Goal: Information Seeking & Learning: Learn about a topic

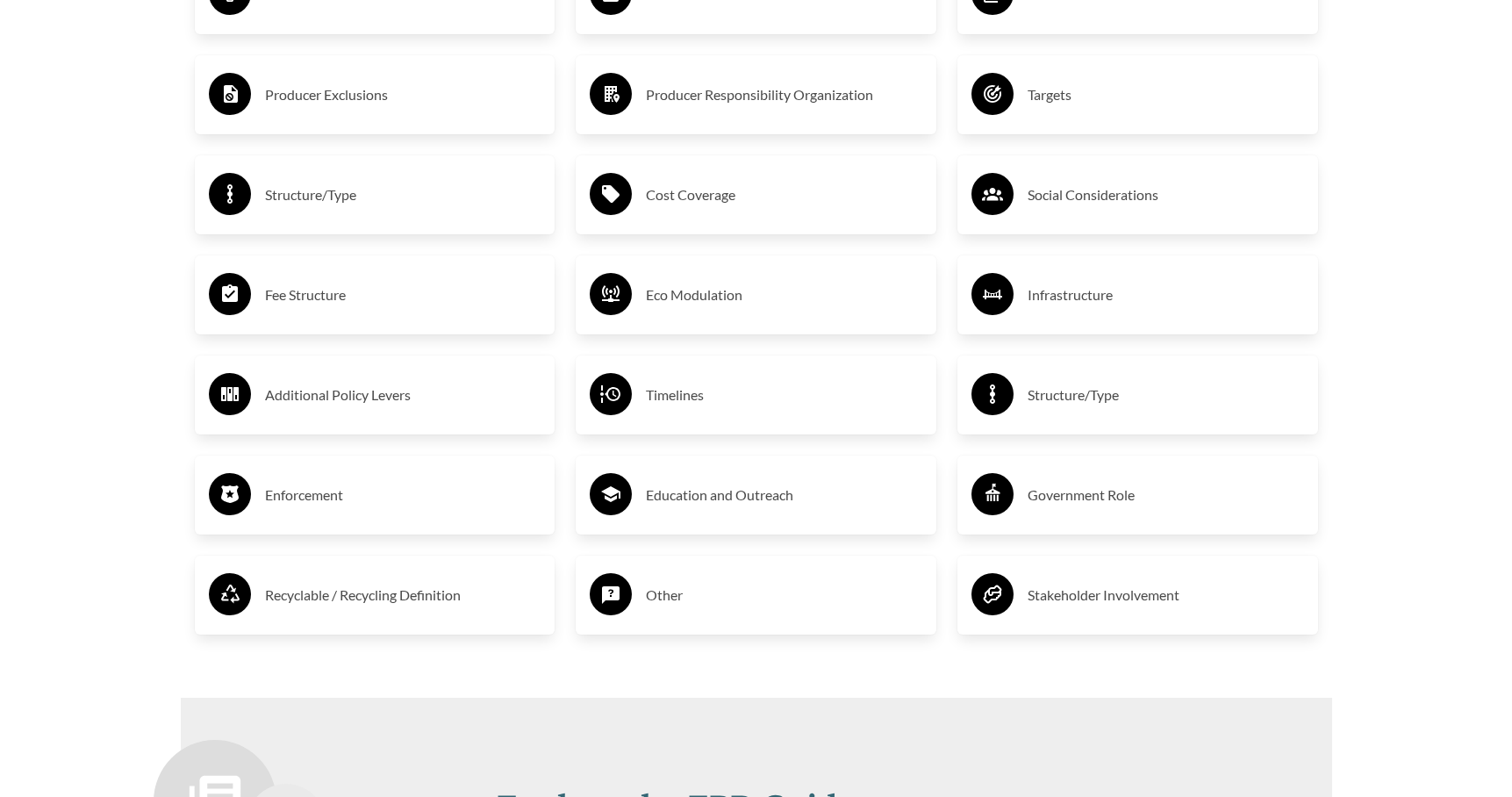
scroll to position [3045, 0]
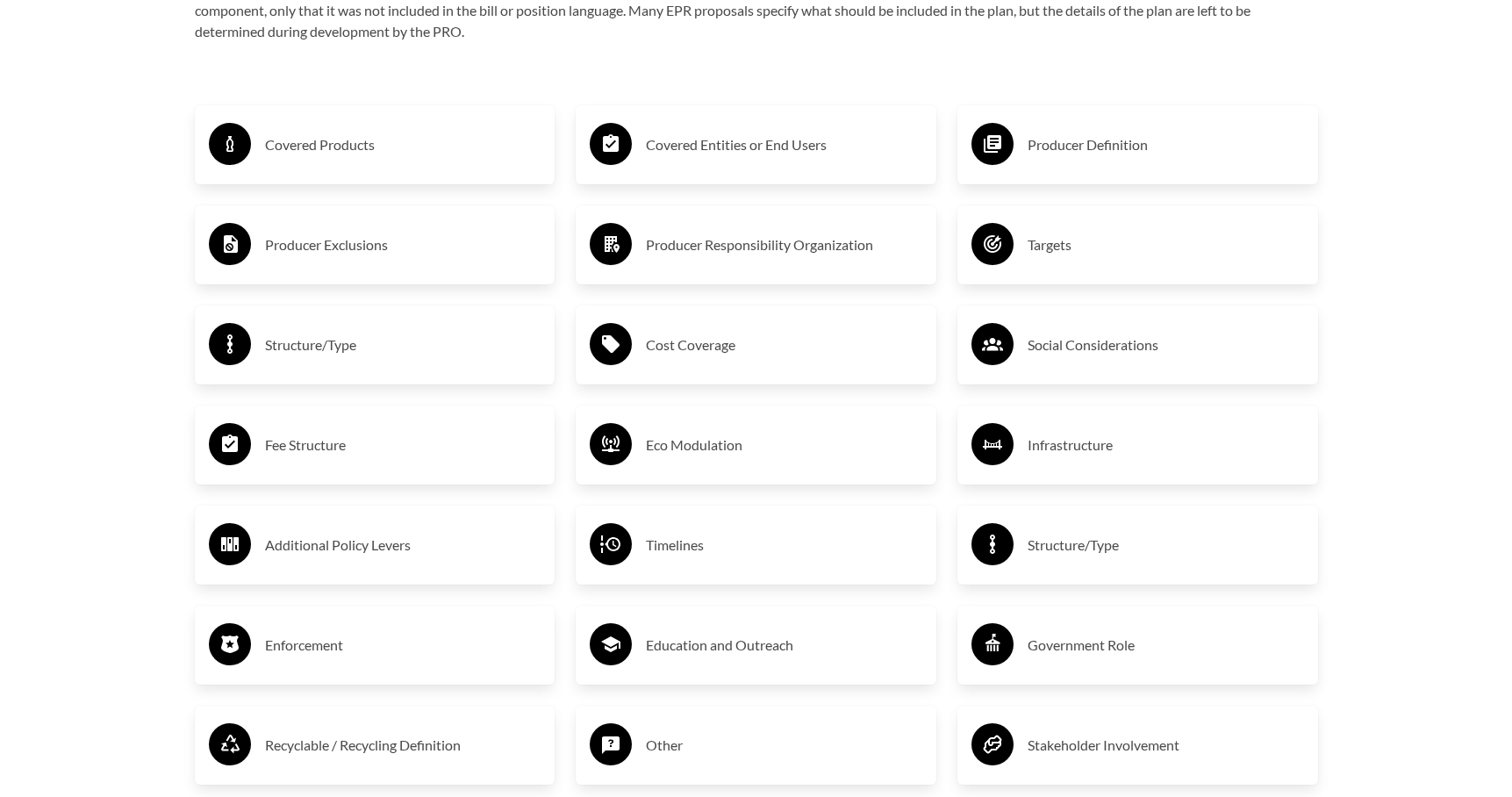
click at [353, 242] on h3 "Producer Exclusions" at bounding box center [403, 244] width 277 height 29
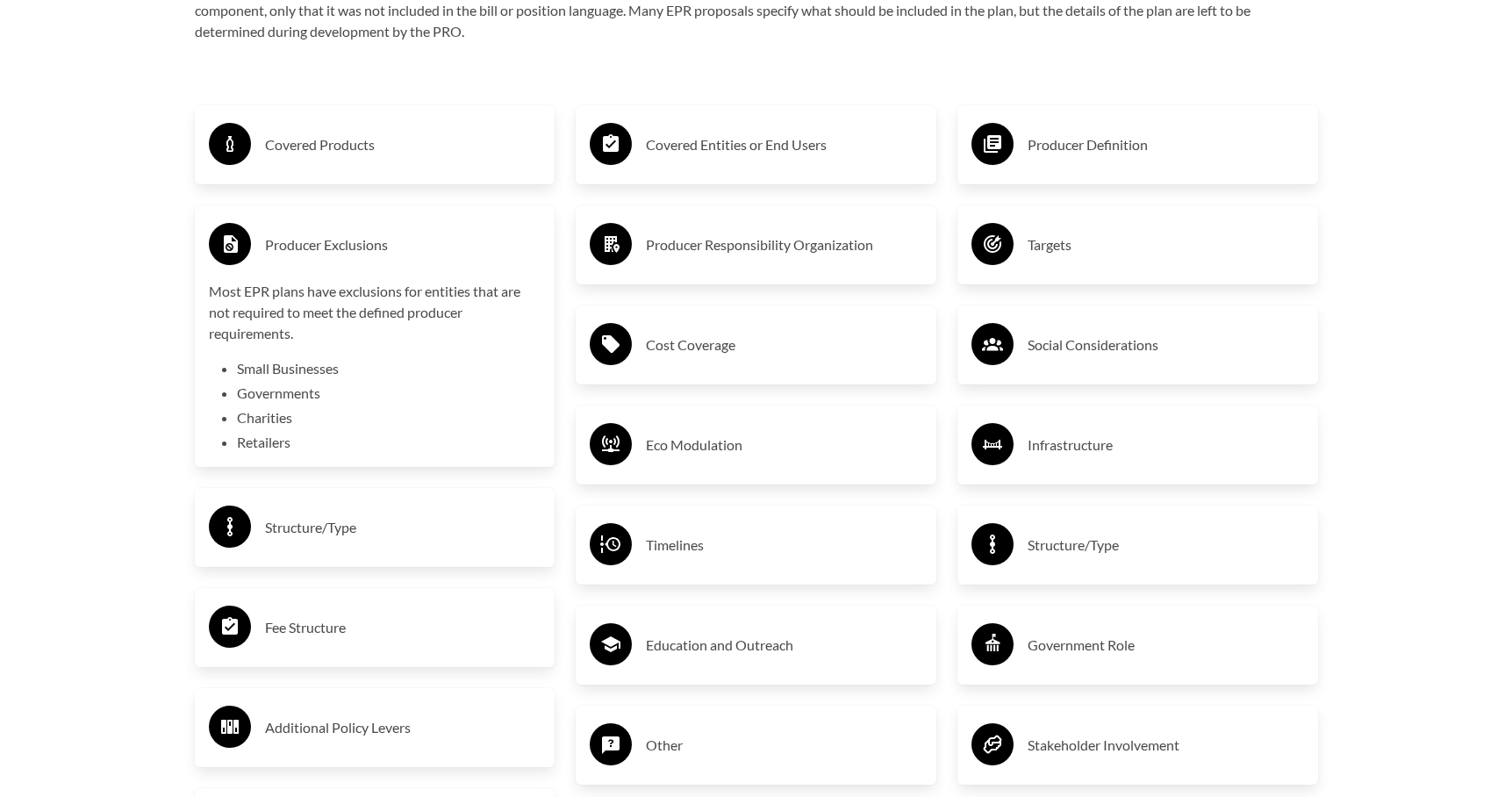
click at [264, 446] on li "Retailers" at bounding box center [389, 442] width 304 height 21
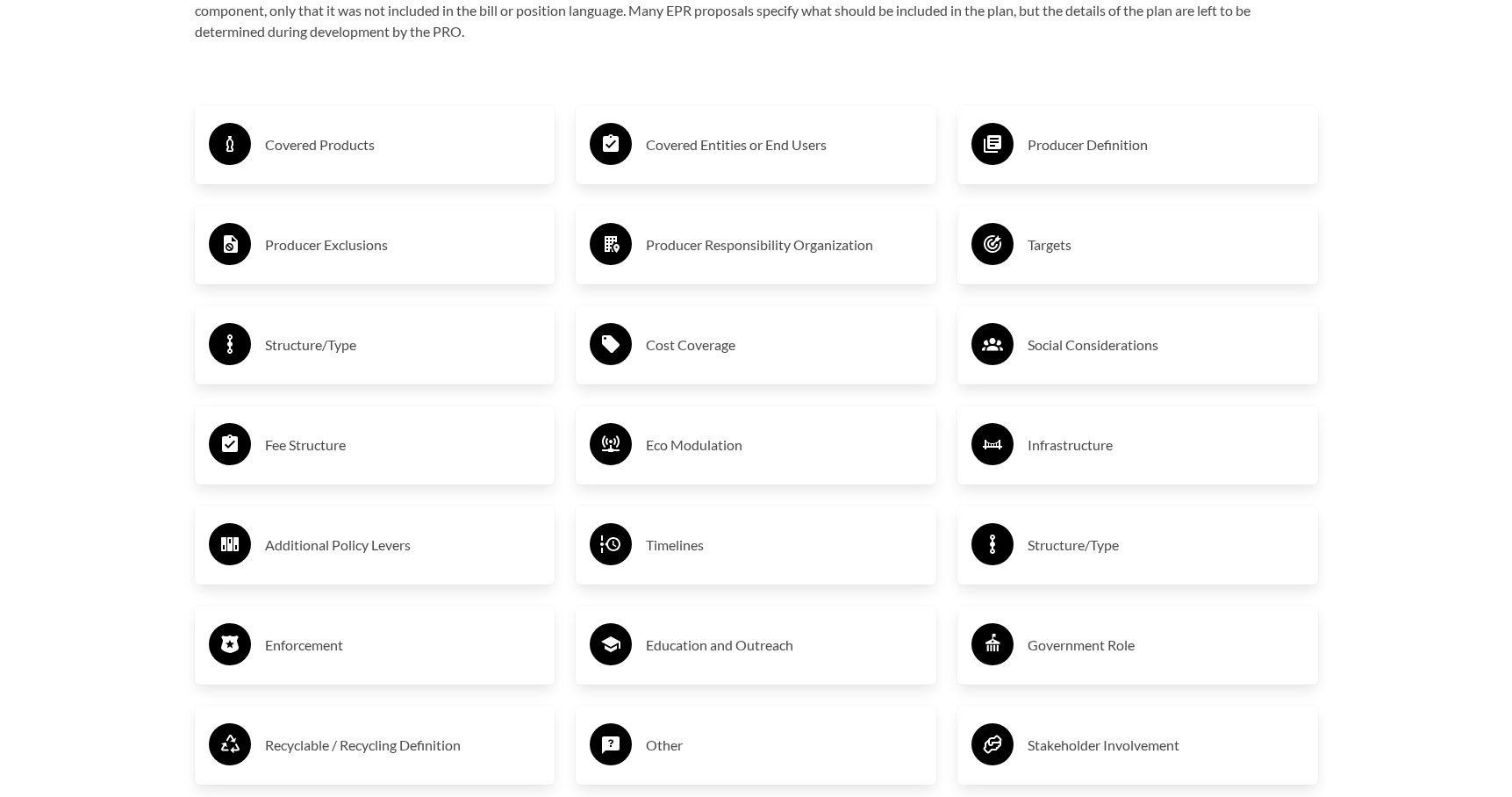
click at [317, 245] on h3 "Producer Exclusions" at bounding box center [403, 244] width 277 height 29
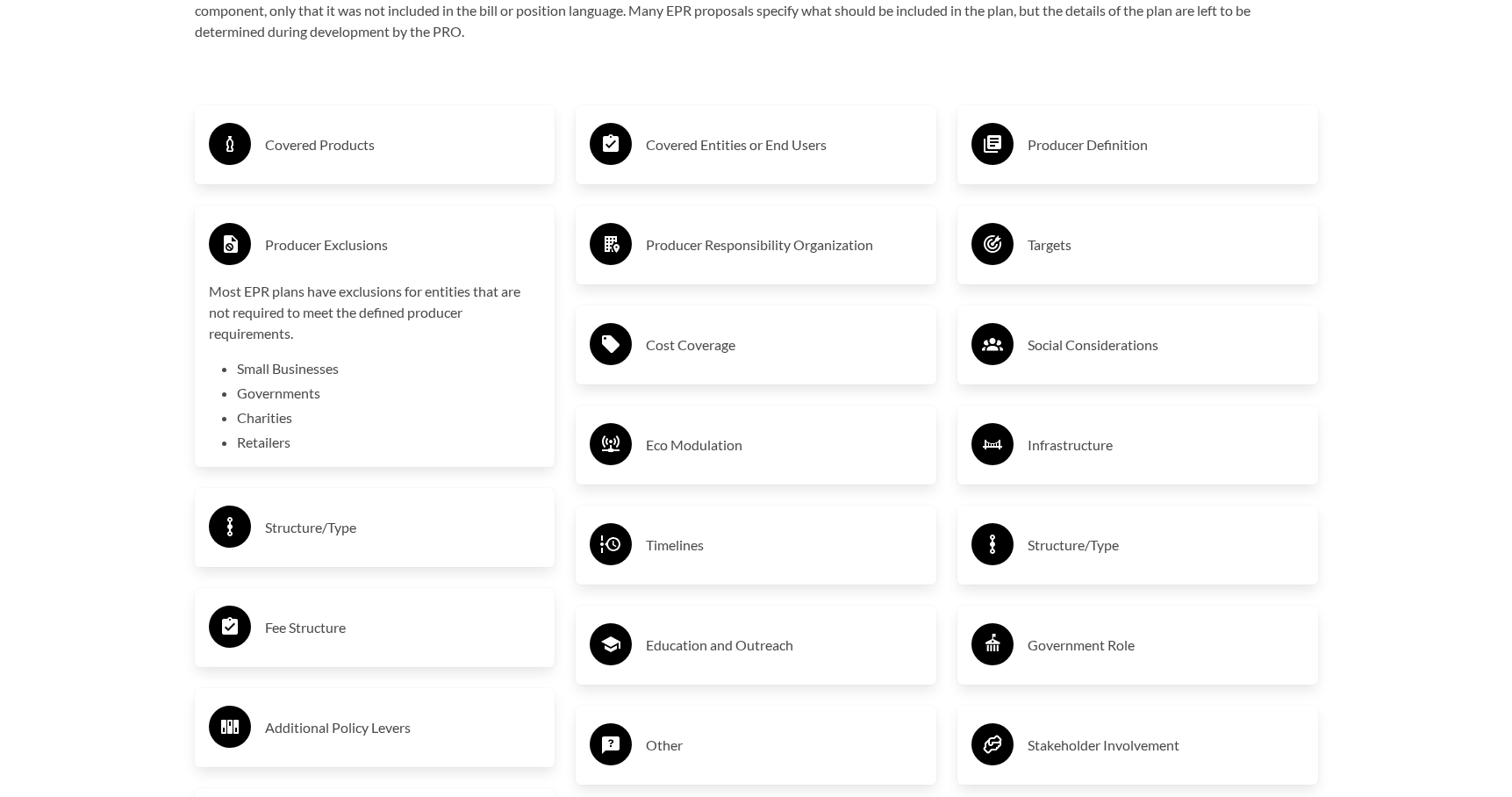
click at [729, 151] on h3 "Covered Entities or End Users" at bounding box center [784, 145] width 277 height 29
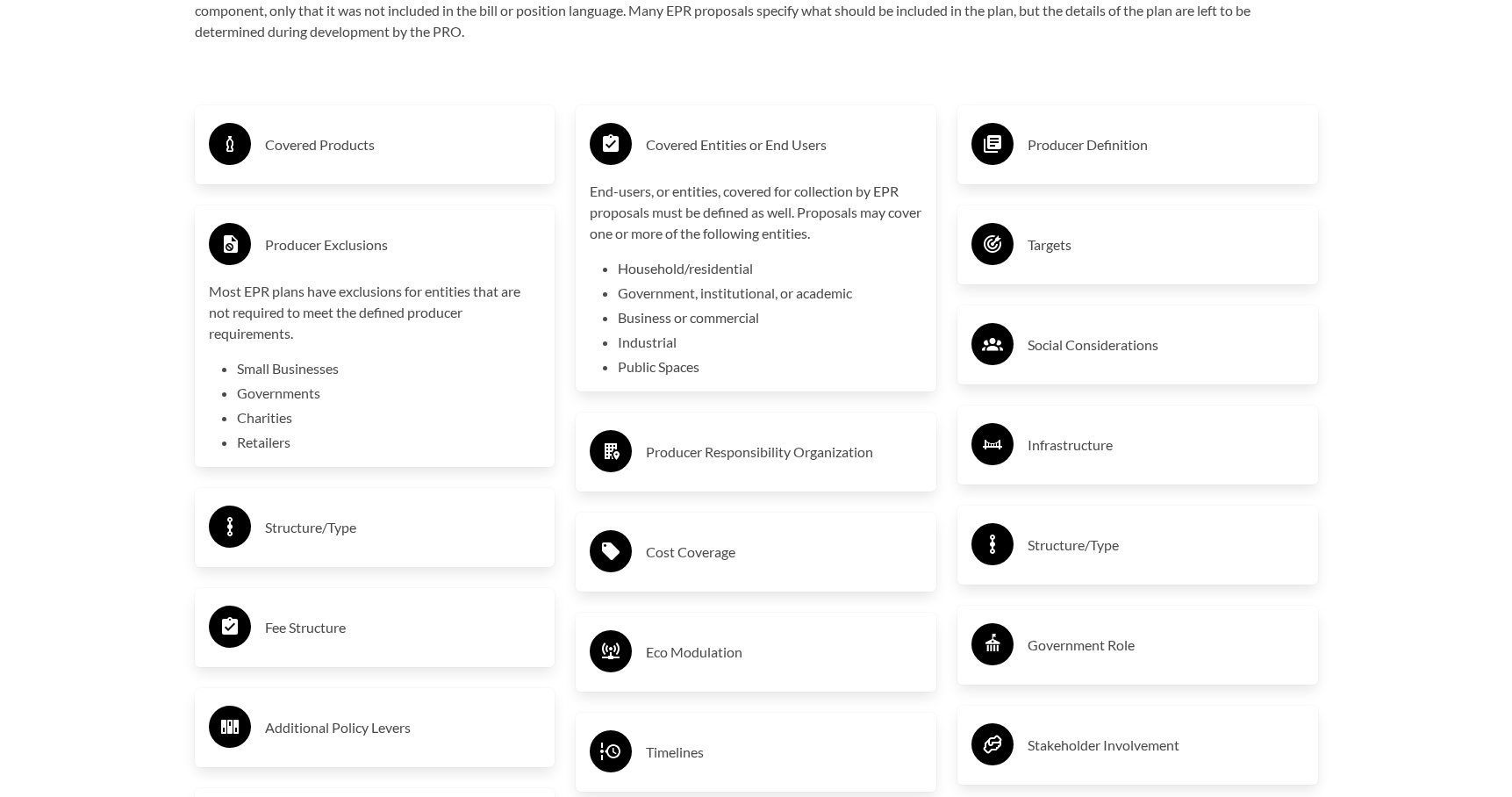
click at [383, 127] on div "Covered Products" at bounding box center [375, 145] width 333 height 51
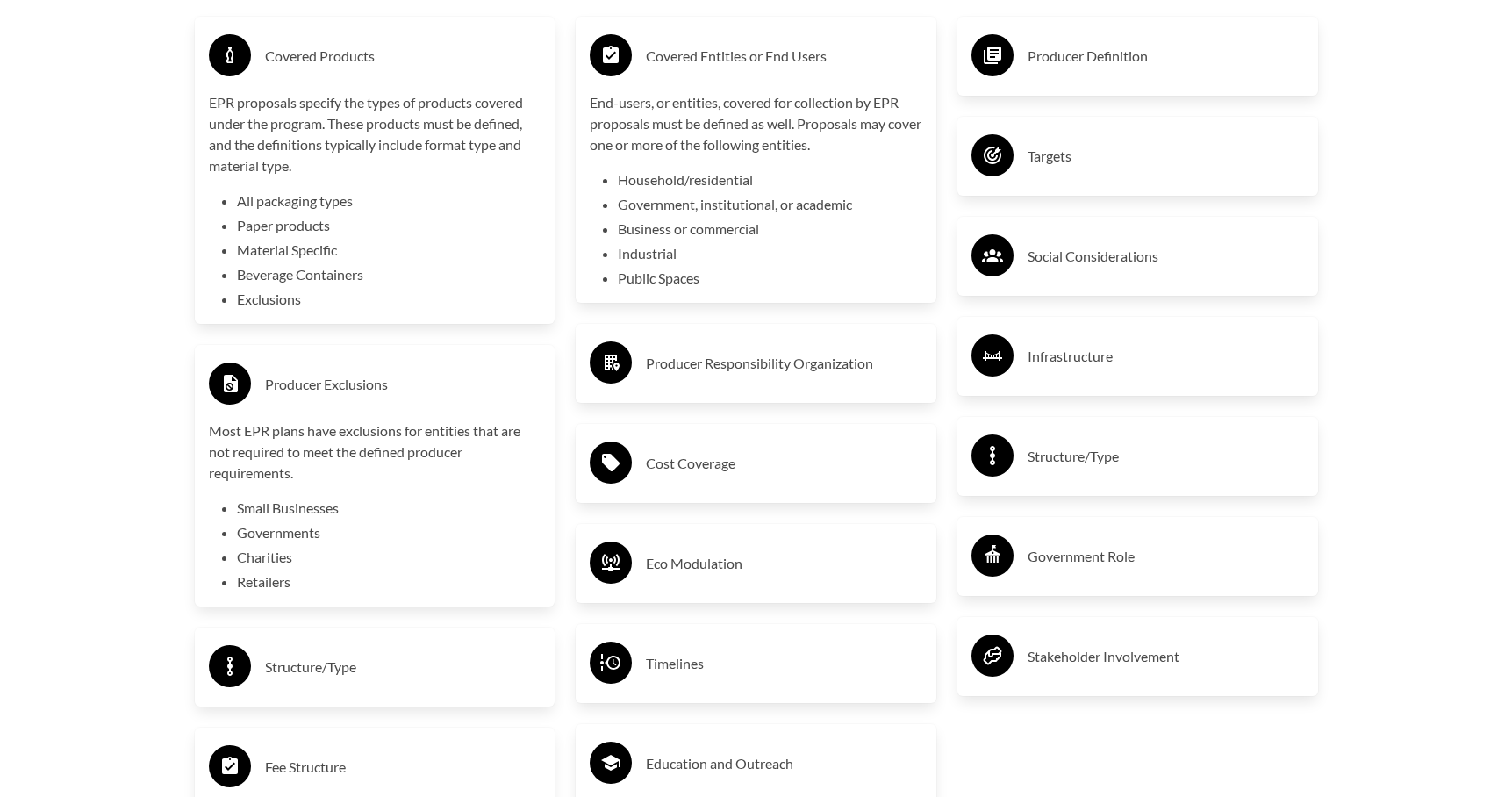
scroll to position [3133, 0]
click at [1115, 58] on h3 "Producer Definition" at bounding box center [1166, 57] width 277 height 29
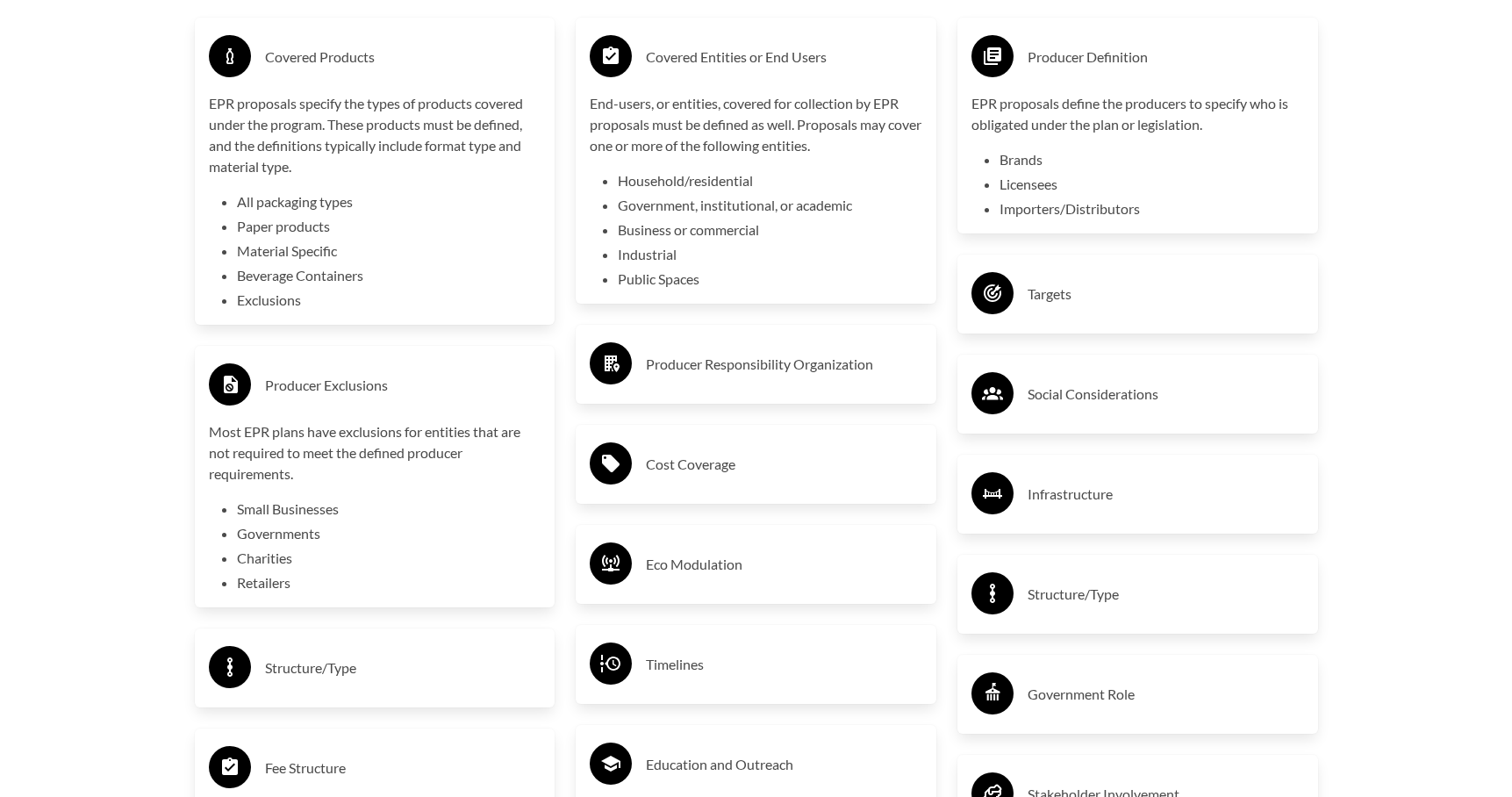
click at [1114, 308] on h3 "Targets" at bounding box center [1166, 293] width 277 height 29
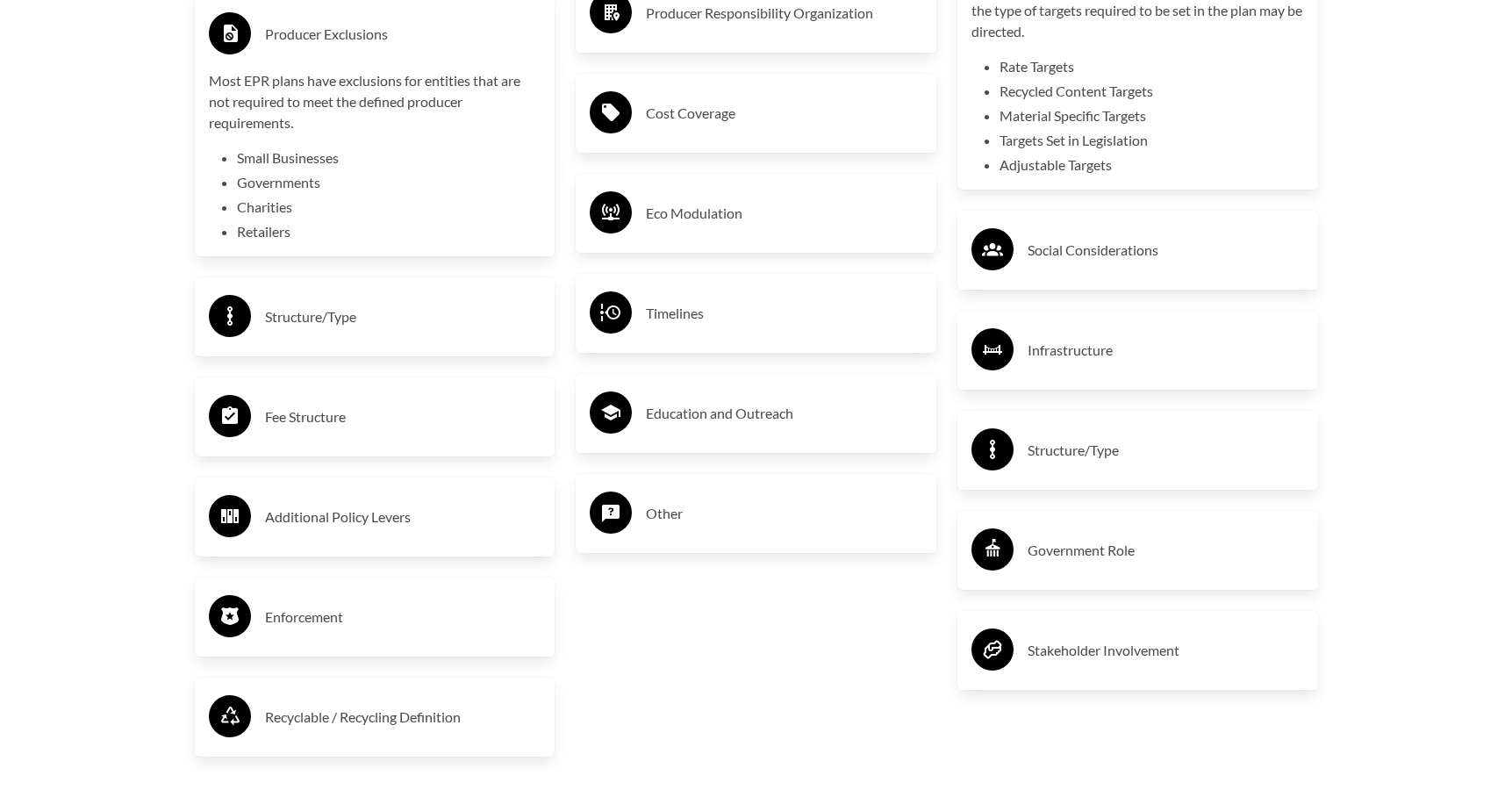
scroll to position [3572, 0]
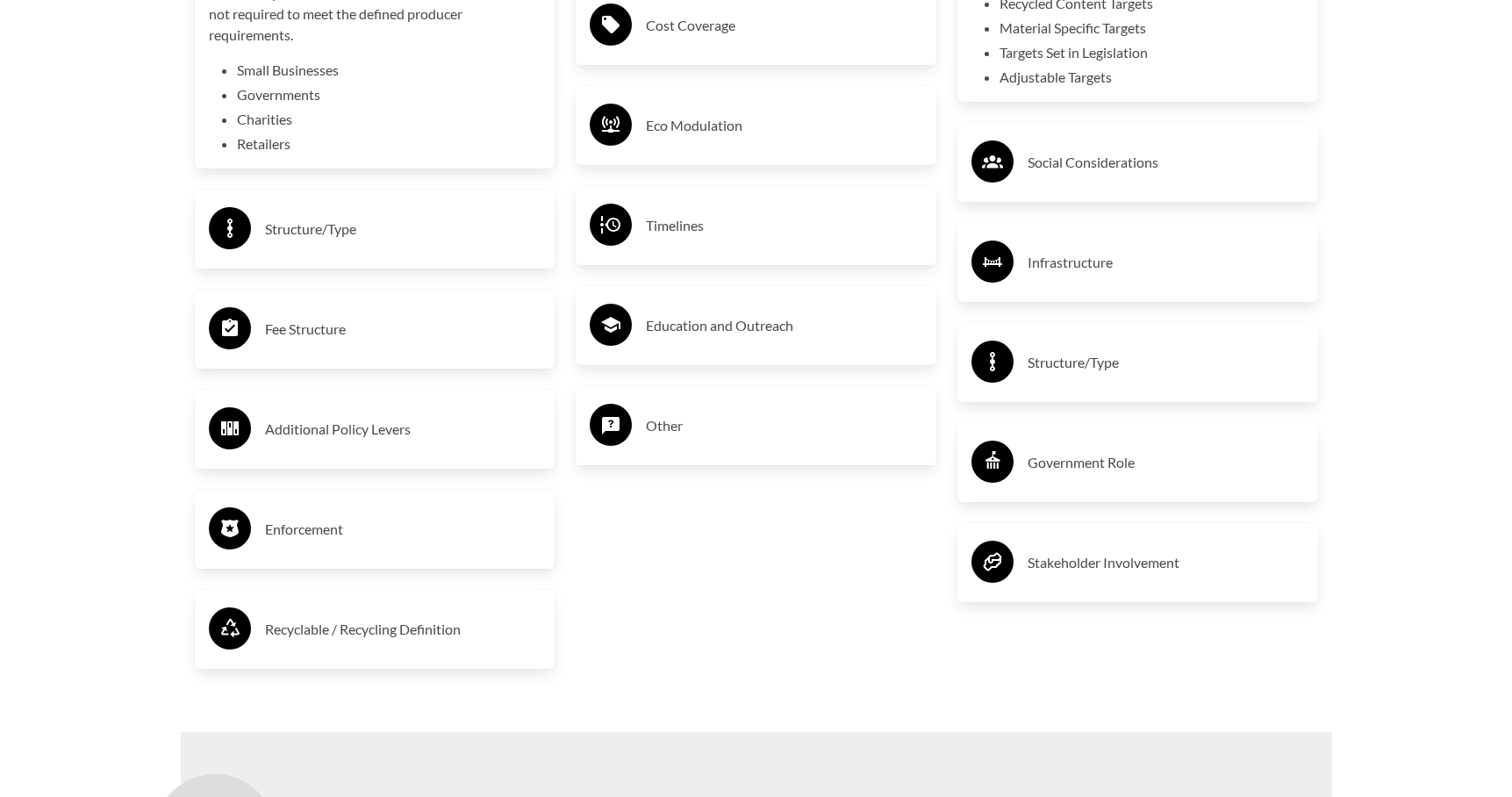
click at [368, 518] on h3 "Enforcement" at bounding box center [403, 528] width 277 height 29
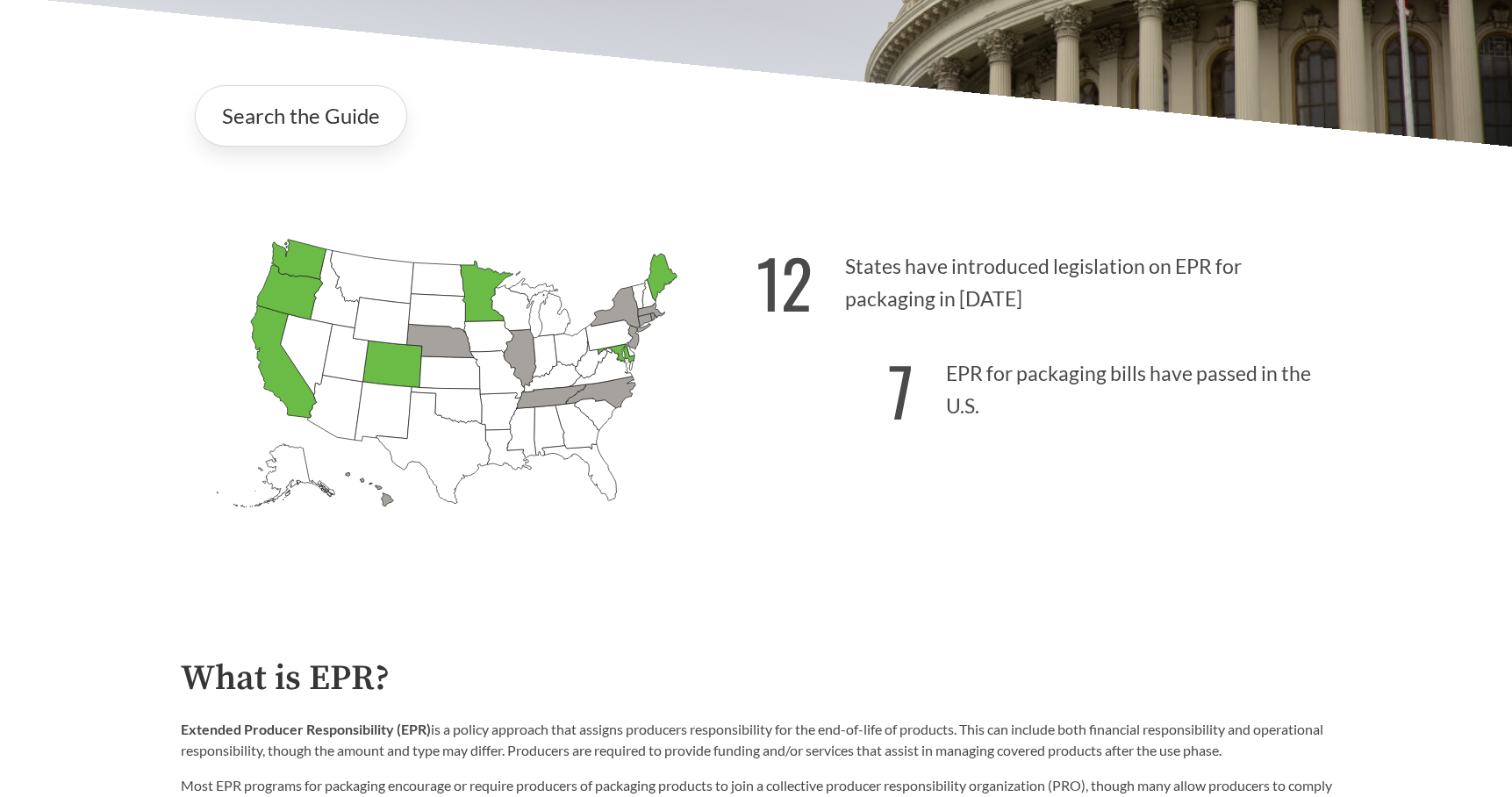
scroll to position [0, 0]
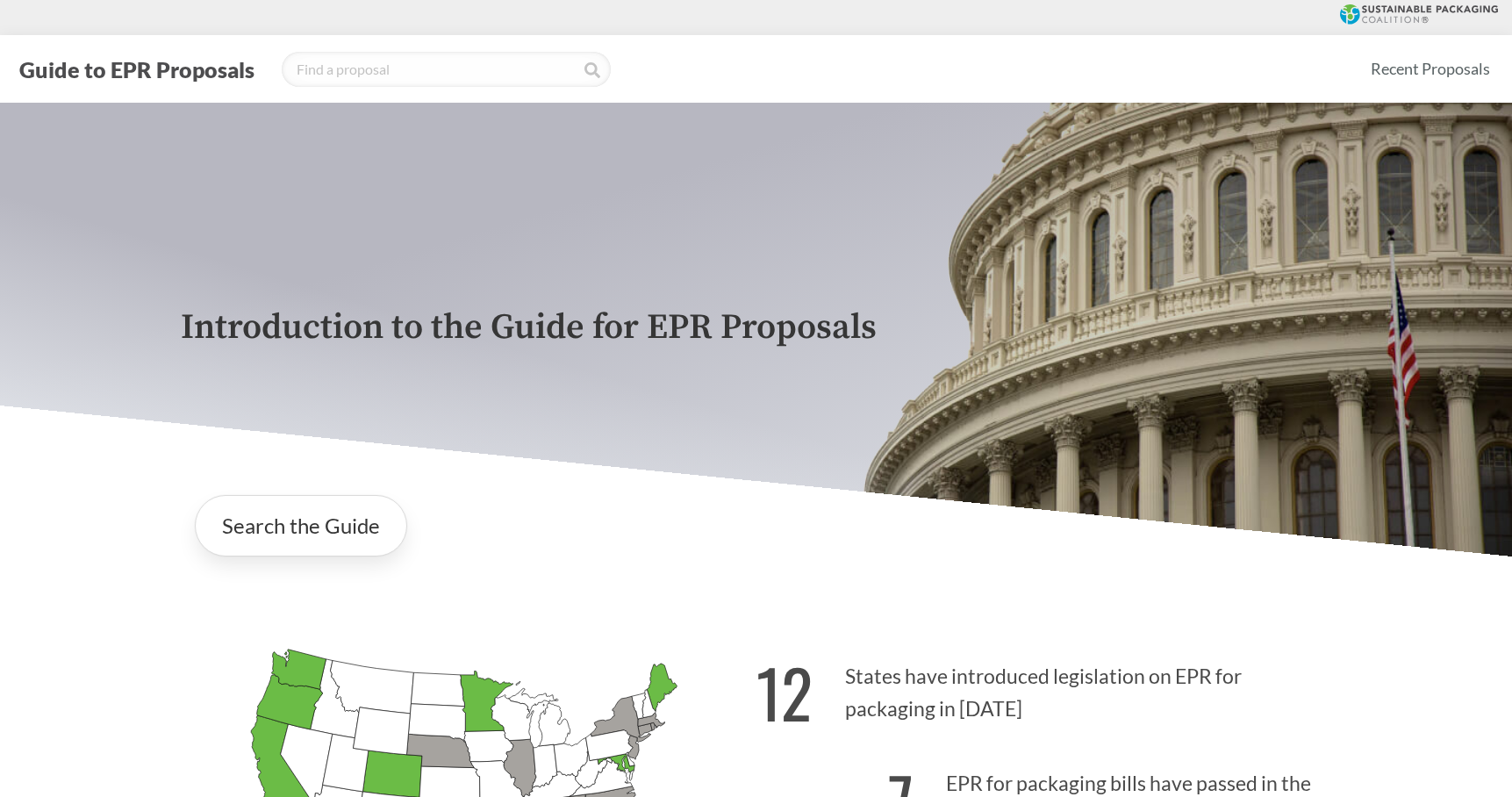
click at [687, 394] on div "Introduction to the Guide for EPR Proposals" at bounding box center [756, 329] width 1179 height 454
